Goal: Information Seeking & Learning: Understand process/instructions

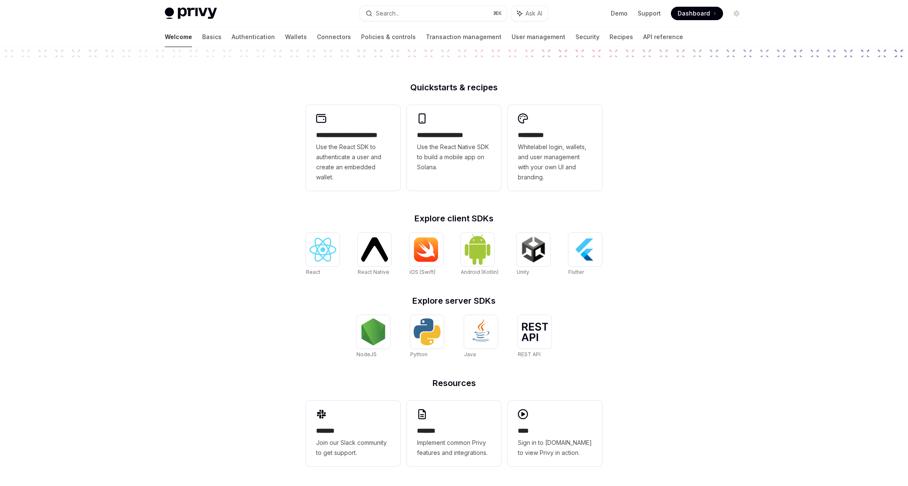
scroll to position [181, 0]
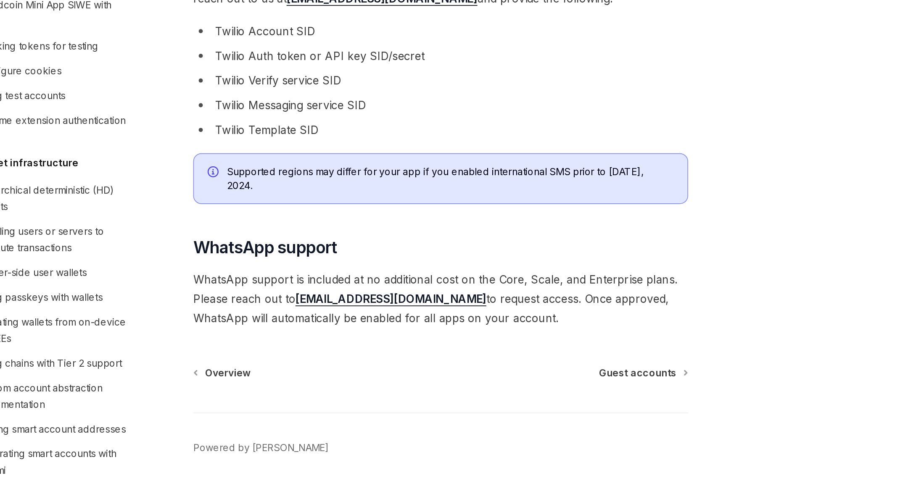
scroll to position [322, 0]
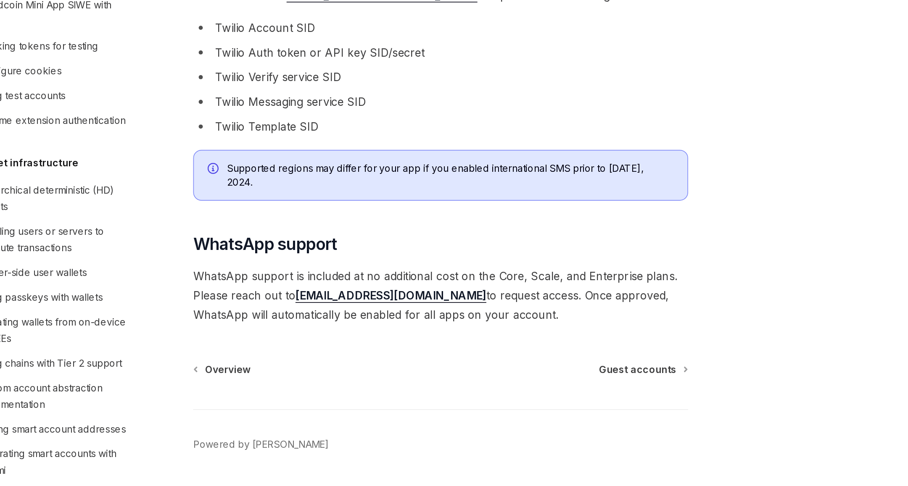
click at [444, 359] on span "WhatsApp support is included at no additional cost on the Core, Scale, and Ente…" at bounding box center [448, 369] width 303 height 35
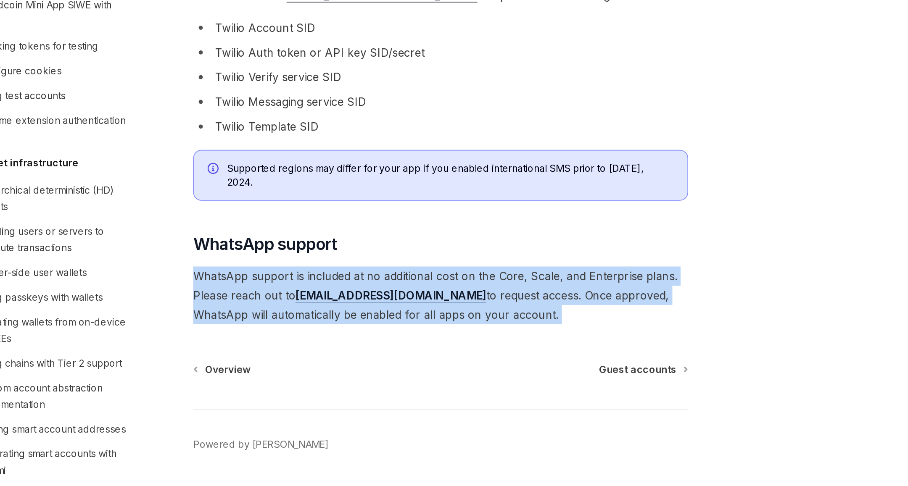
click at [444, 359] on span "WhatsApp support is included at no additional cost on the Core, Scale, and Ente…" at bounding box center [448, 369] width 303 height 35
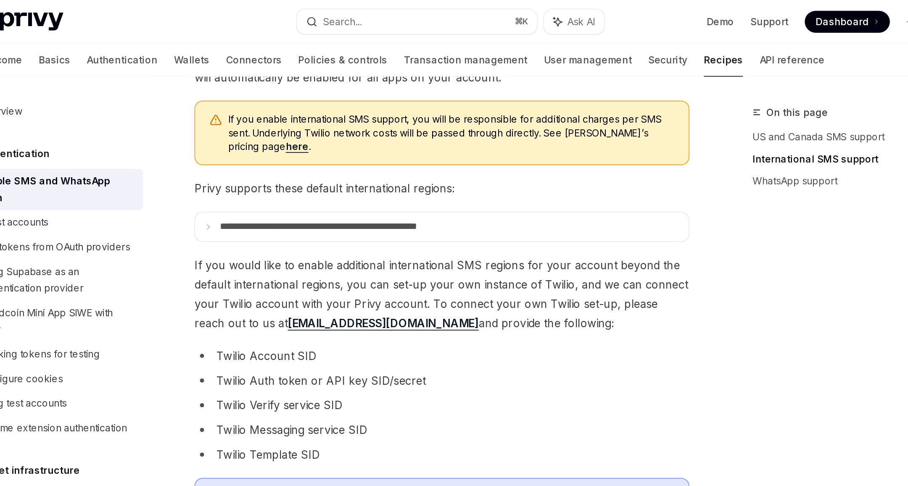
scroll to position [309, 0]
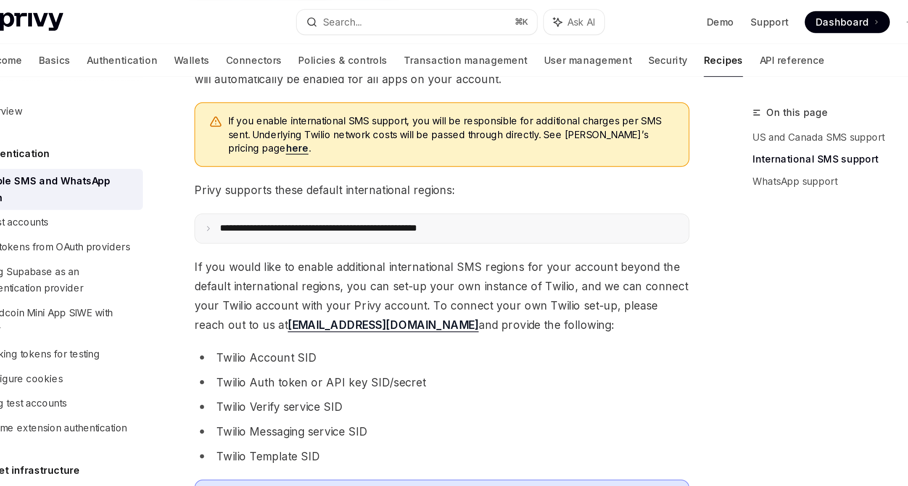
click at [307, 138] on icon at bounding box center [305, 140] width 4 height 4
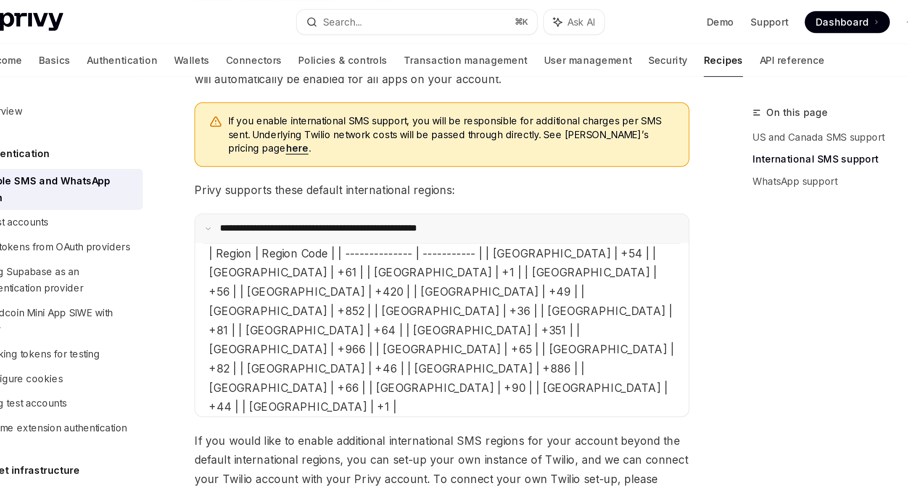
click at [307, 138] on icon at bounding box center [305, 140] width 4 height 4
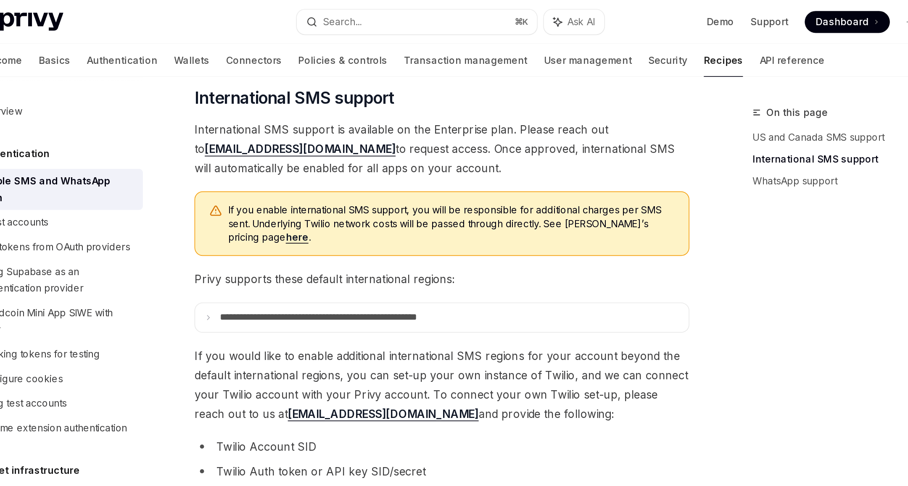
scroll to position [254, 0]
